Goal: Transaction & Acquisition: Register for event/course

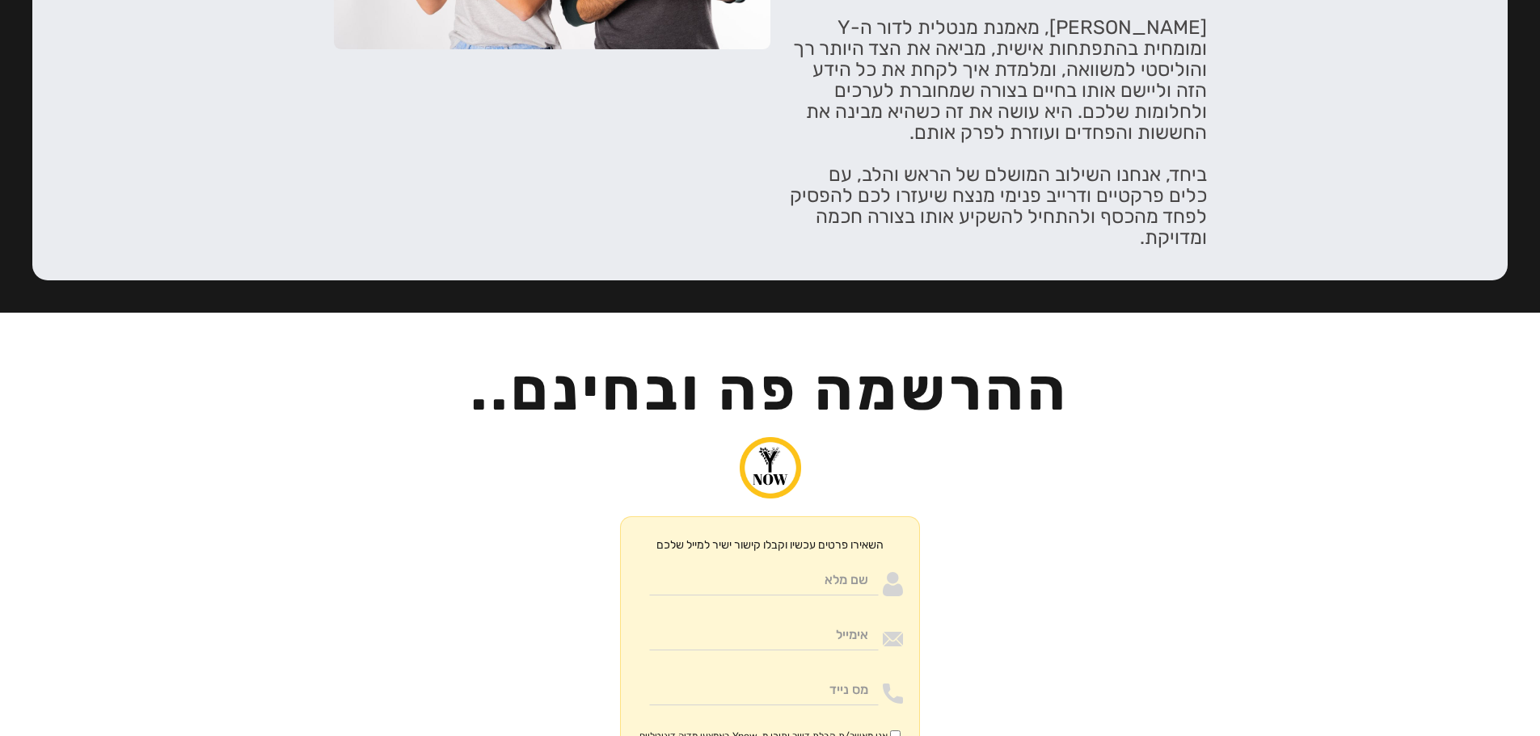
scroll to position [3700, 0]
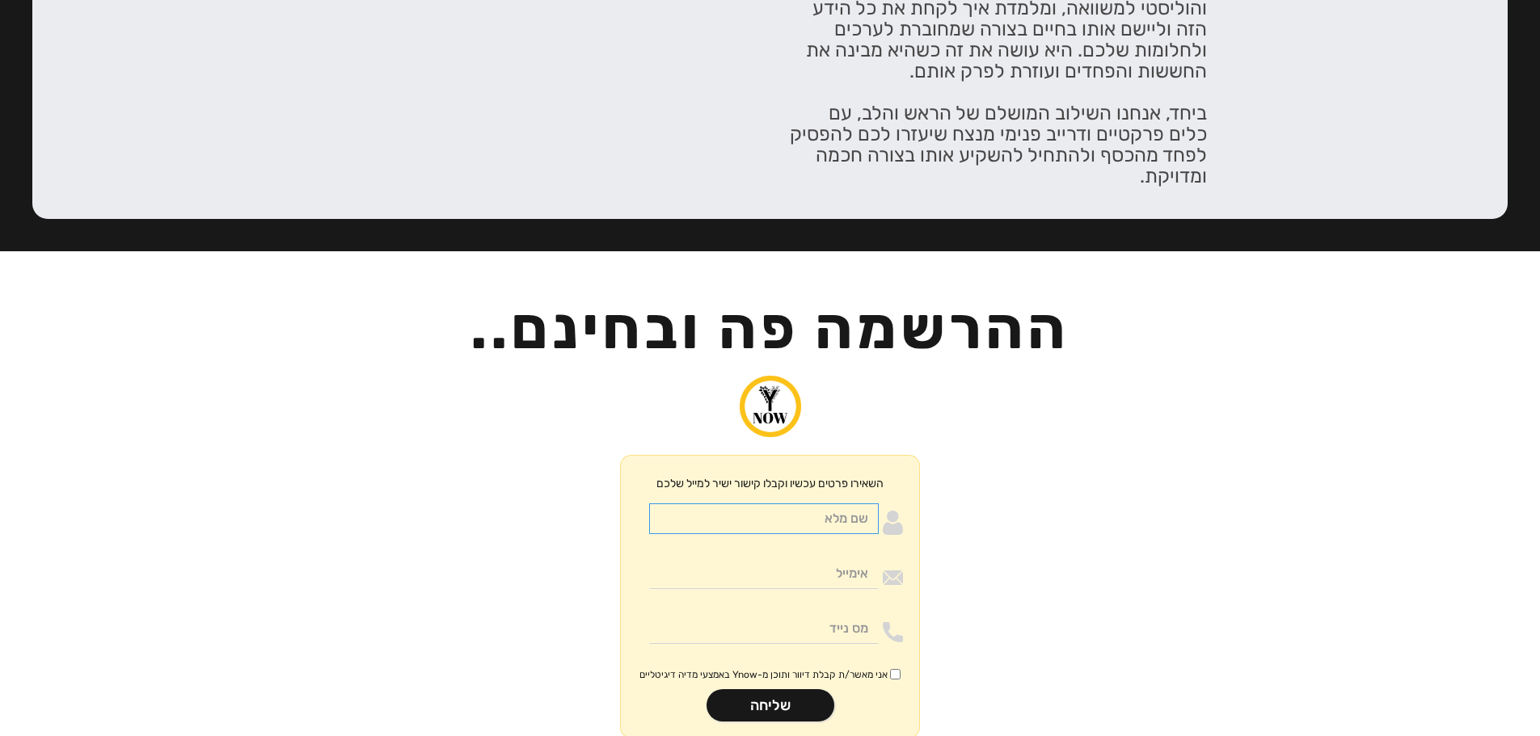
click at [856, 504] on input "Moneywithdirection" at bounding box center [764, 519] width 230 height 31
type input "בדיקה"
click at [791, 559] on input "Moneywithdirection" at bounding box center [764, 574] width 230 height 31
type input "[EMAIL_ADDRESS][DOMAIN_NAME]"
click at [808, 614] on input "Moneywithdirection" at bounding box center [764, 629] width 230 height 31
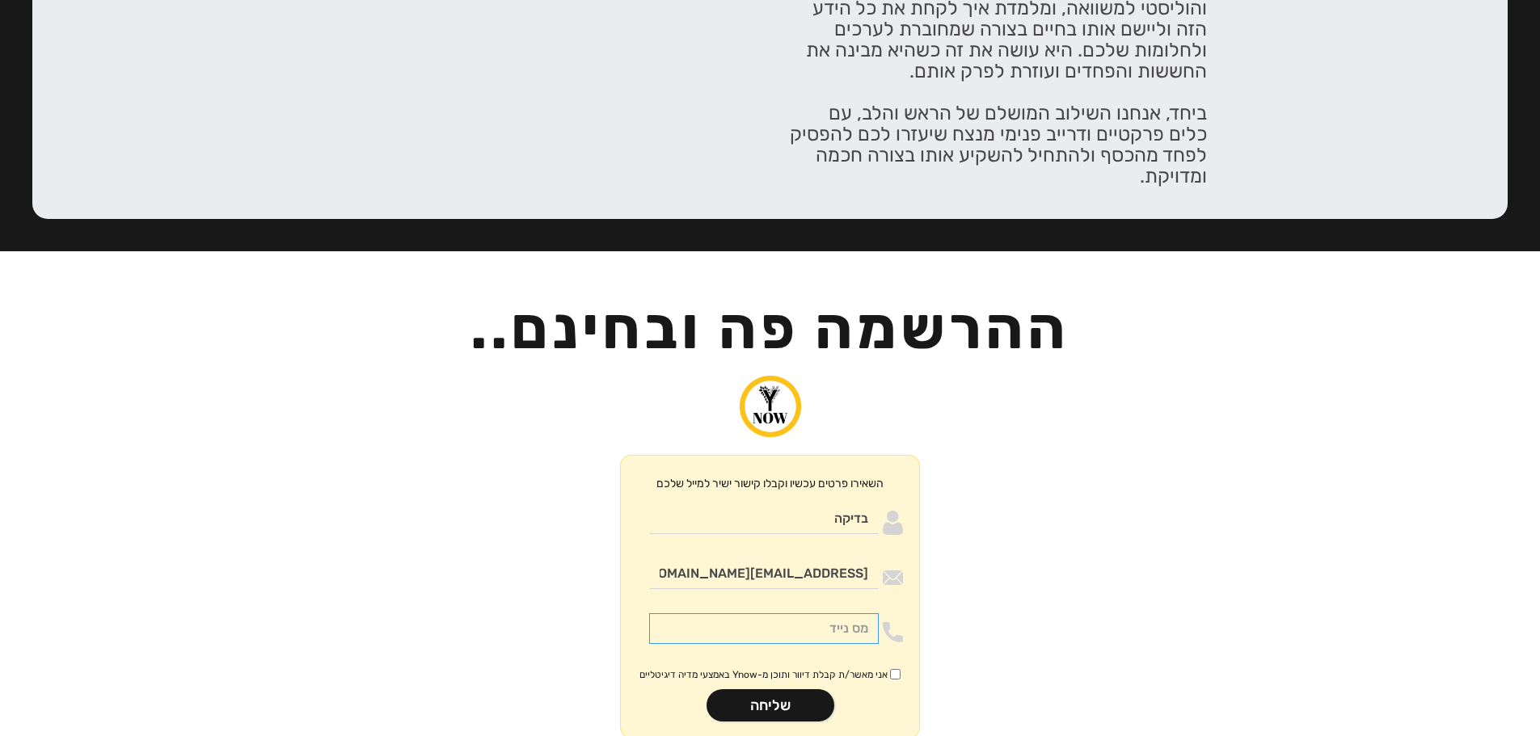
type input "0532776193"
click at [893, 669] on input "אני מאשר/ת קבלת דיוור ותוכן מ-Ynow באמצעי מדיה דיגיטליים" at bounding box center [895, 674] width 11 height 11
checkbox input "true"
click at [807, 690] on input "שליחה" at bounding box center [771, 706] width 128 height 32
type input "רק שניה.."
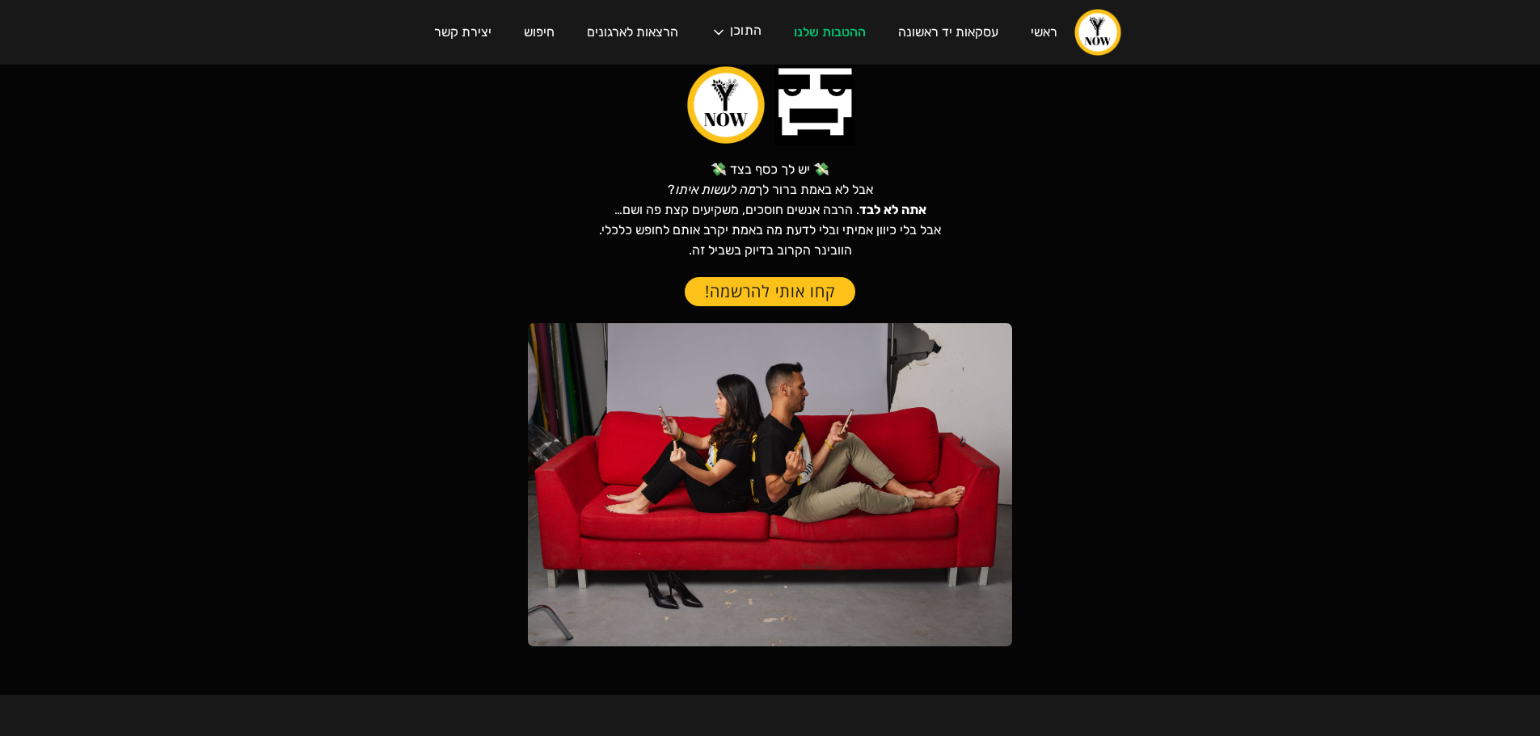
scroll to position [0, 0]
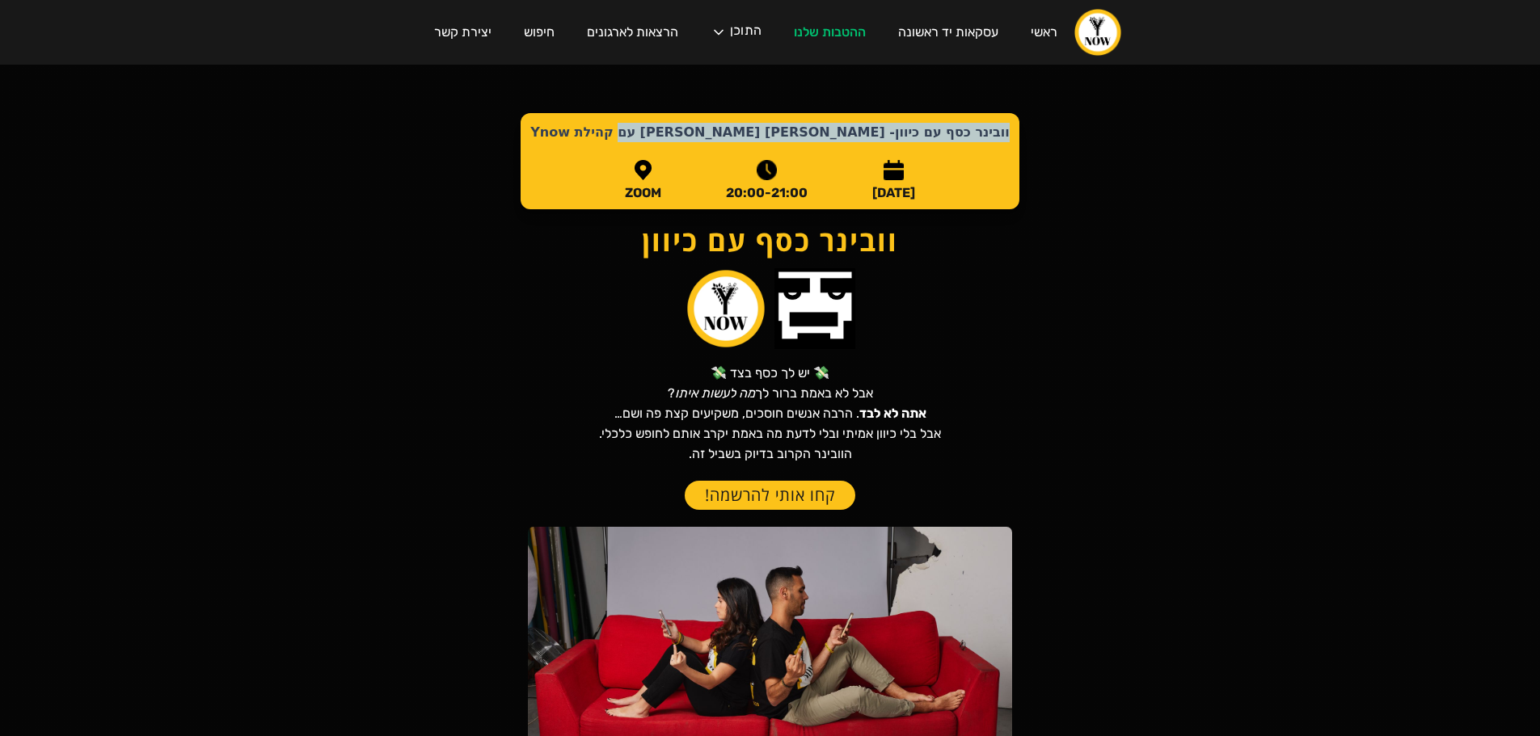
drag, startPoint x: 935, startPoint y: 121, endPoint x: 607, endPoint y: 148, distance: 329.3
click at [607, 148] on div "וובינר כסף עם כיוון- [PERSON_NAME] [PERSON_NAME] עם קהילת Ynow [DATE] 20:00-21:…" at bounding box center [770, 161] width 498 height 96
click at [756, 140] on strong "וובינר כסף עם כיוון- [PERSON_NAME] [PERSON_NAME] עם קהילת Ynow" at bounding box center [769, 132] width 479 height 15
drag, startPoint x: 931, startPoint y: 127, endPoint x: 587, endPoint y: 149, distance: 345.1
click at [587, 149] on div "וובינר כסף עם כיוון- [PERSON_NAME] [PERSON_NAME] עם קהילת Ynow [DATE] 20:00-21:…" at bounding box center [770, 161] width 498 height 96
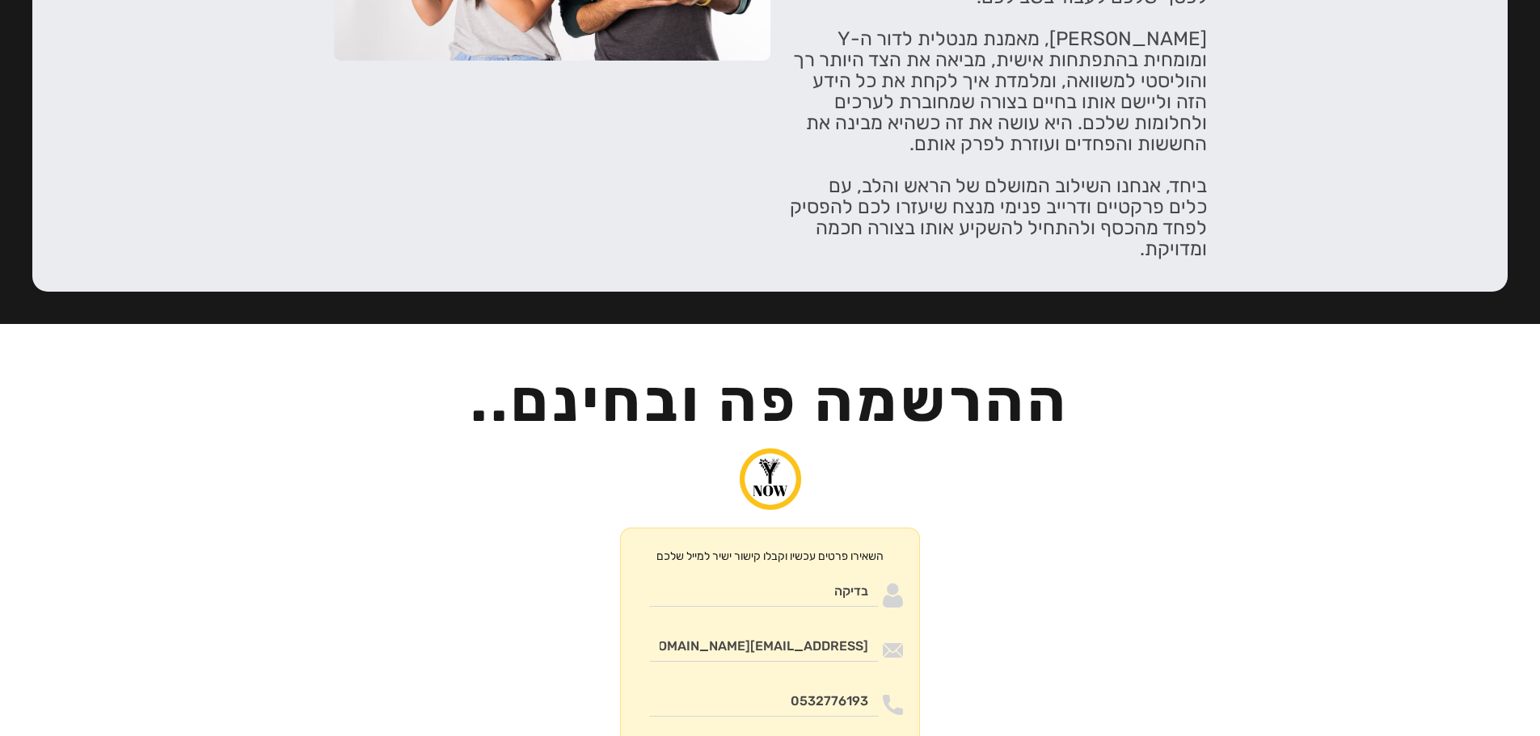
scroll to position [3700, 0]
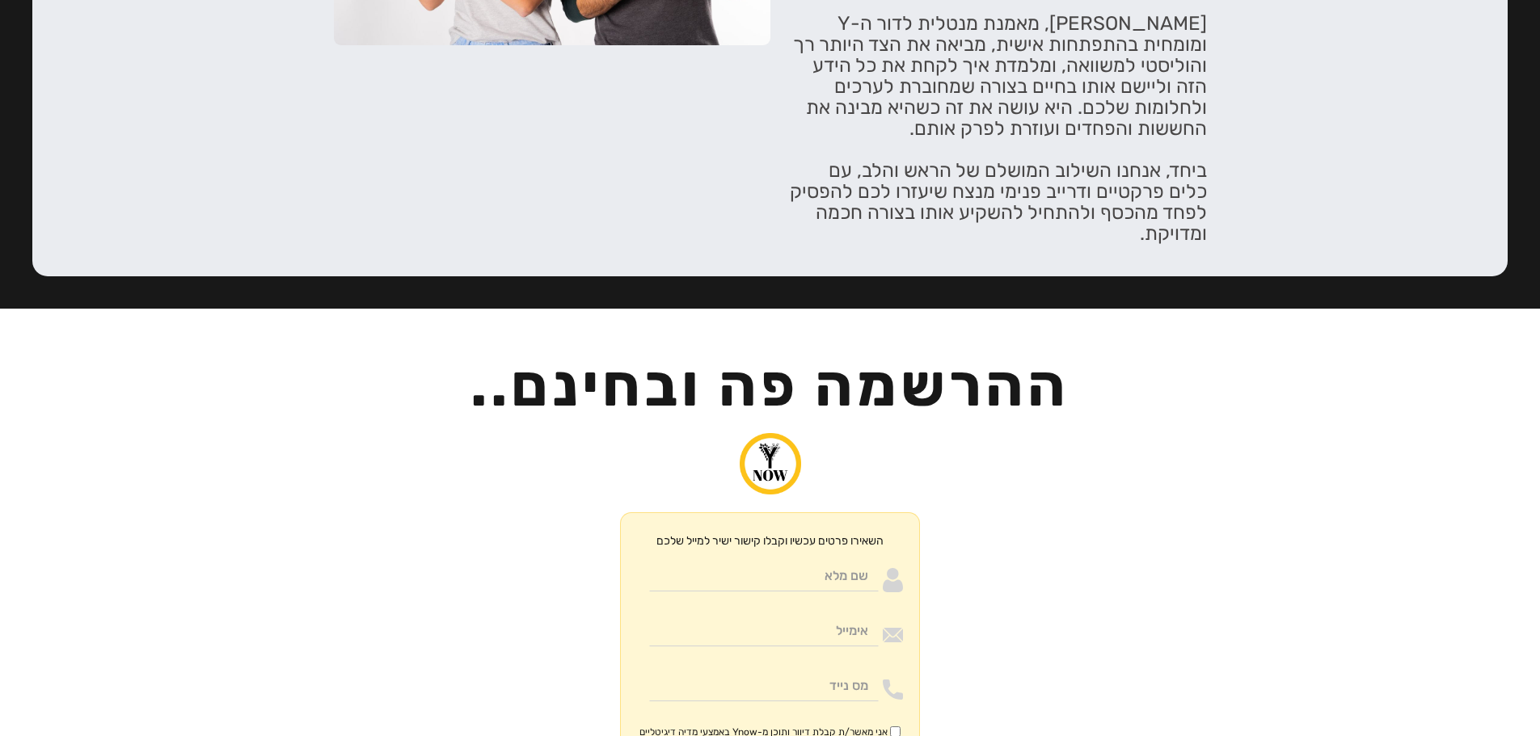
scroll to position [3700, 0]
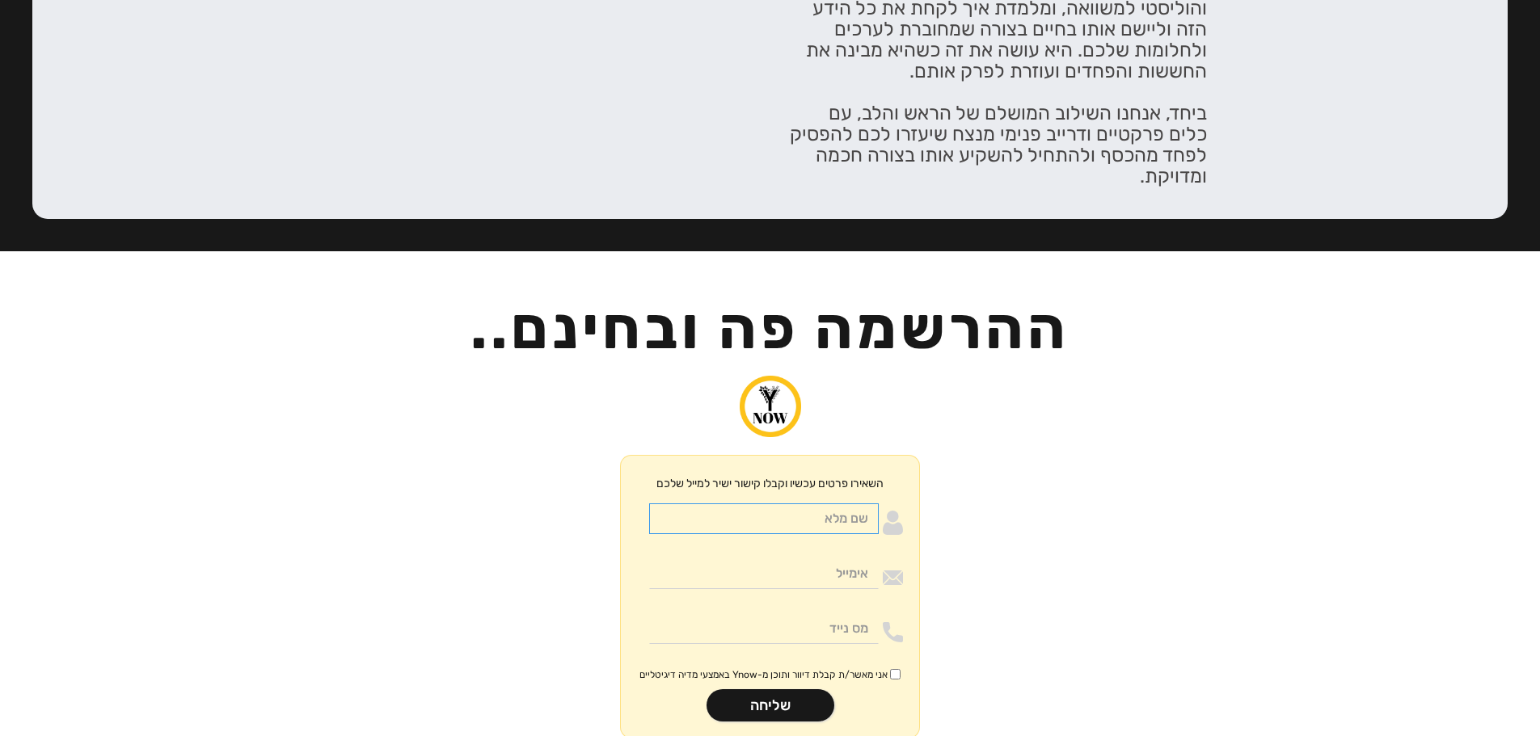
click at [818, 504] on input "Moneywithdirection" at bounding box center [764, 519] width 230 height 31
type input "בדיקה"
click at [839, 559] on input "Moneywithdirection" at bounding box center [764, 574] width 230 height 31
click at [812, 614] on input "Moneywithdirection" at bounding box center [764, 629] width 230 height 31
type input "0532776193"
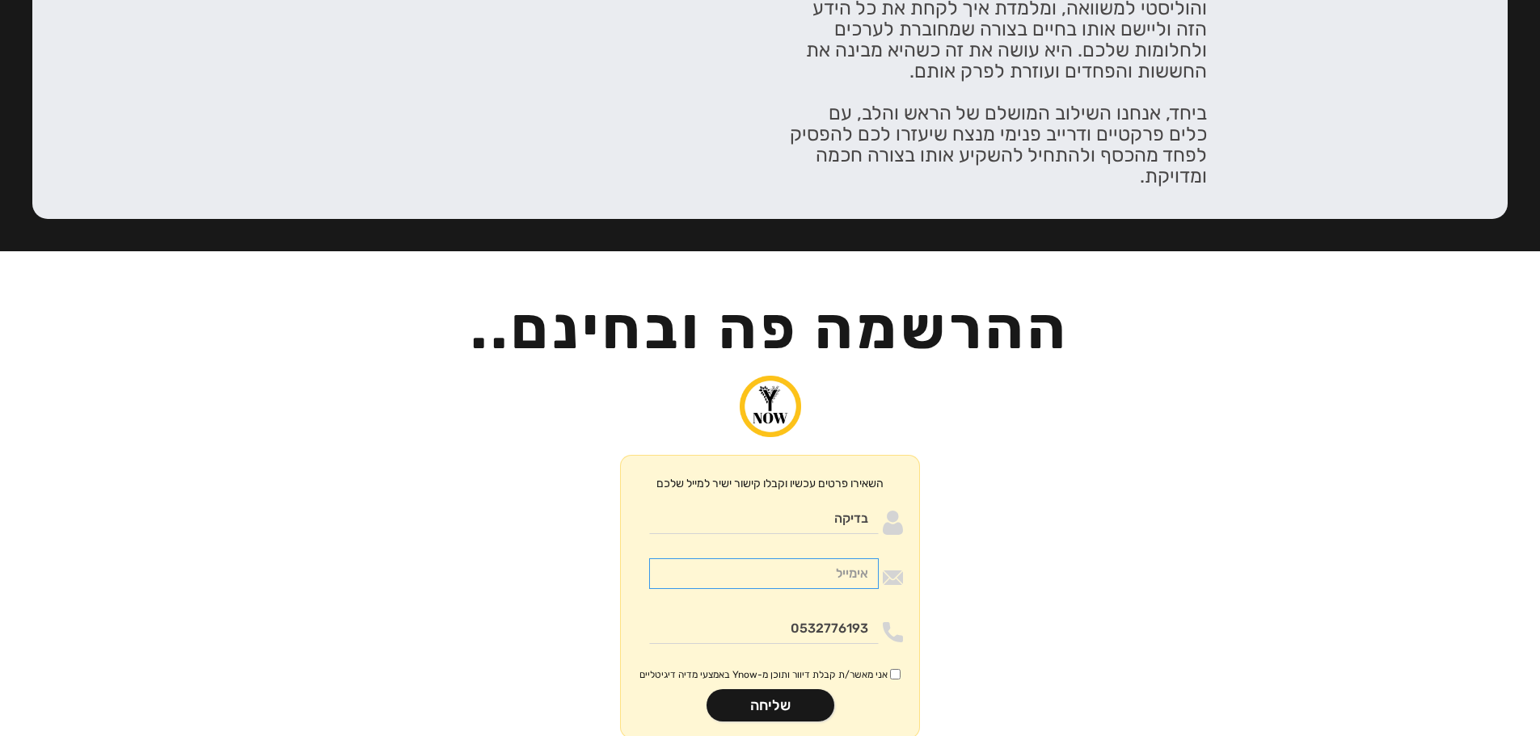
click at [797, 559] on input "Moneywithdirection" at bounding box center [764, 574] width 230 height 31
type input "[EMAIL_ADDRESS][DOMAIN_NAME]"
click at [885, 669] on span "אני מאשר/ת קבלת דיוור ותוכן מ-Ynow באמצעי מדיה דיגיטליים" at bounding box center [763, 675] width 248 height 13
click at [890, 669] on input "אני מאשר/ת קבלת דיוור ותוכן מ-Ynow באמצעי מדיה דיגיטליים" at bounding box center [895, 674] width 11 height 11
checkbox input "true"
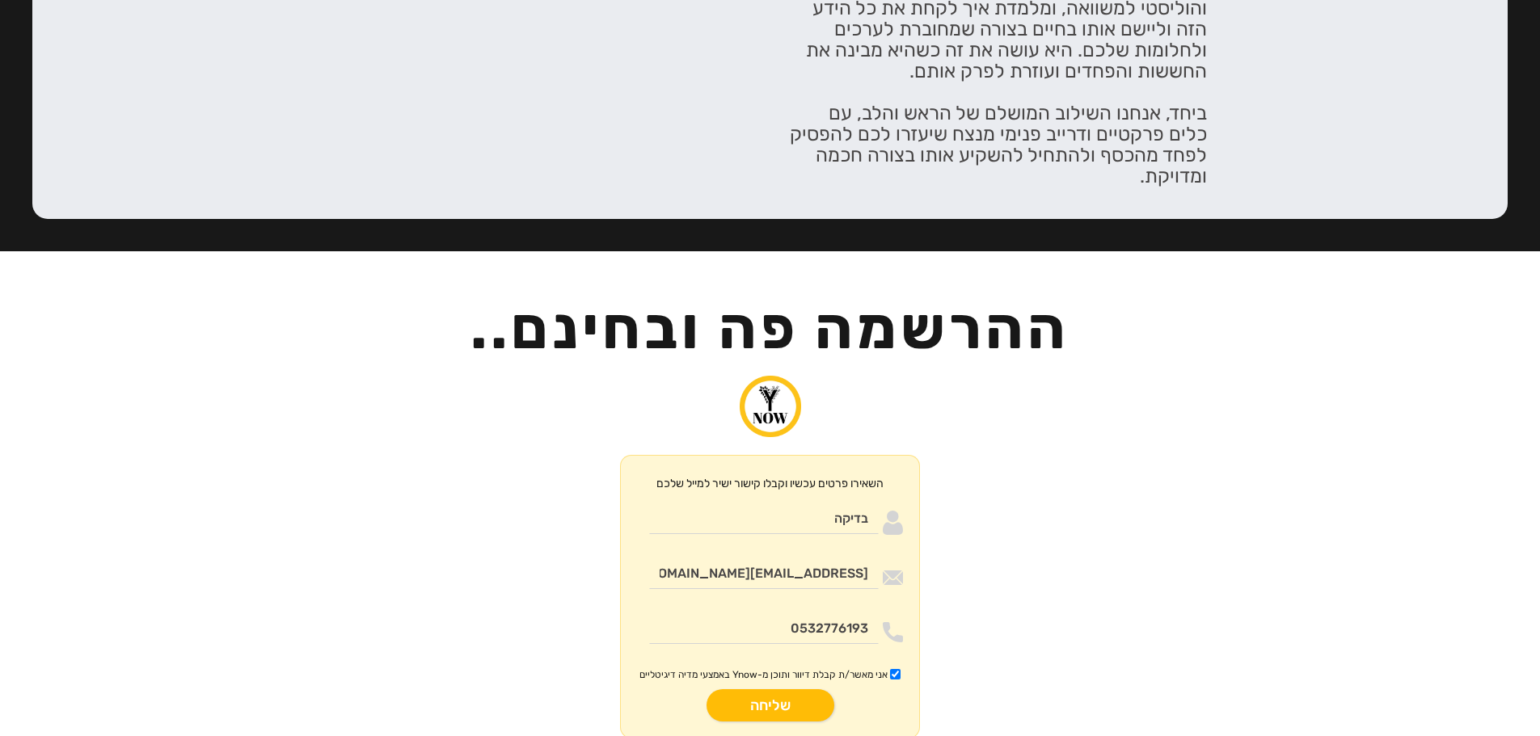
click at [797, 690] on input "שליחה" at bounding box center [771, 706] width 128 height 32
type input "רק שניה.."
